Goal: Find specific page/section: Find specific page/section

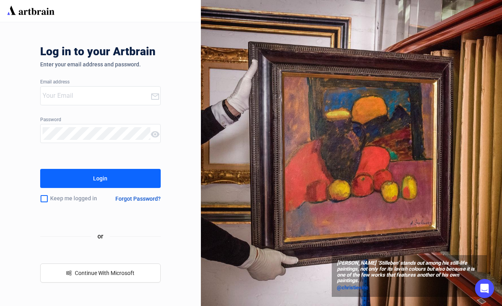
type input "[EMAIL_ADDRESS][DOMAIN_NAME]"
click at [131, 176] on button "Login" at bounding box center [100, 178] width 120 height 19
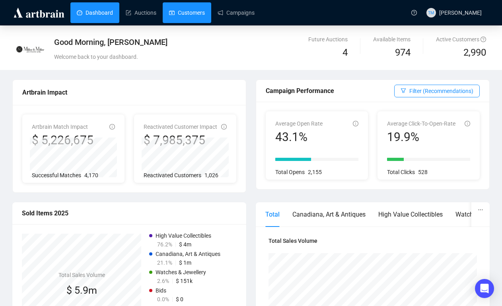
click at [198, 17] on link "Customers" at bounding box center [187, 12] width 36 height 21
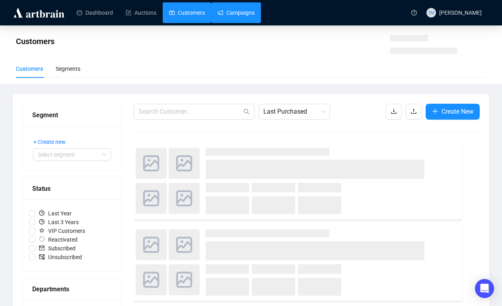
click at [231, 17] on link "Campaigns" at bounding box center [235, 12] width 37 height 21
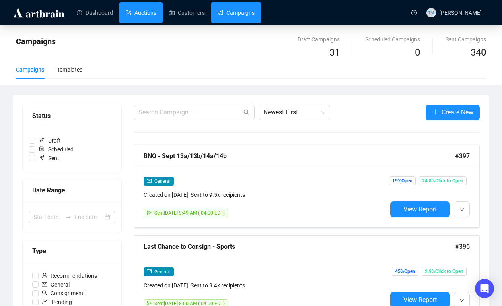
click at [140, 12] on link "Auctions" at bounding box center [141, 12] width 31 height 21
